Goal: Task Accomplishment & Management: Manage account settings

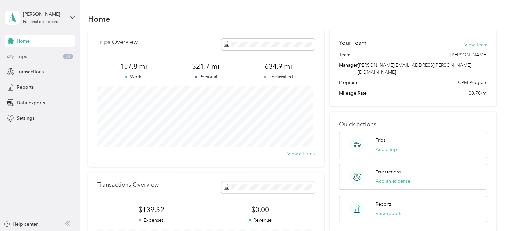
click at [39, 59] on div "Trips 74" at bounding box center [40, 57] width 70 height 12
